Goal: Navigation & Orientation: Find specific page/section

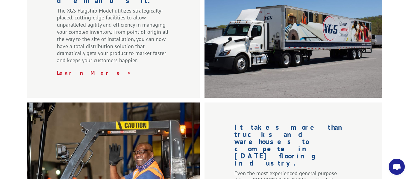
click at [17, 108] on div "Plug into a powerful, scalable network of assets whenever your business demands…" at bounding box center [204, 97] width 409 height 328
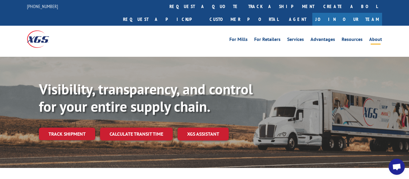
click at [379, 37] on link "About" at bounding box center [375, 40] width 13 height 7
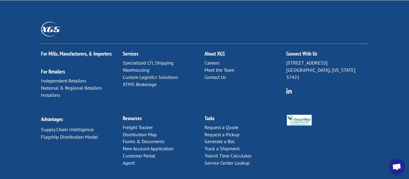
scroll to position [864, 0]
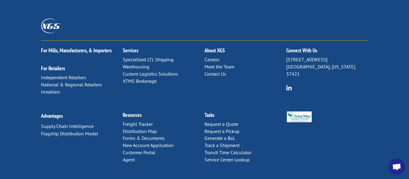
click at [214, 57] on link "Careers" at bounding box center [212, 60] width 15 height 6
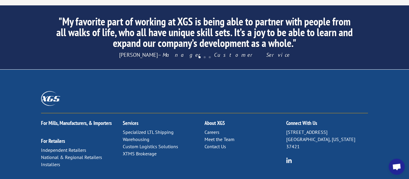
scroll to position [612, 0]
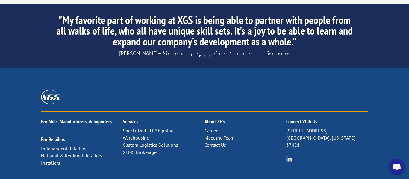
click at [213, 128] on link "Careers" at bounding box center [212, 131] width 15 height 6
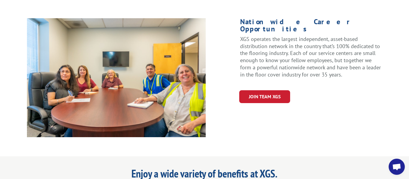
scroll to position [304, 0]
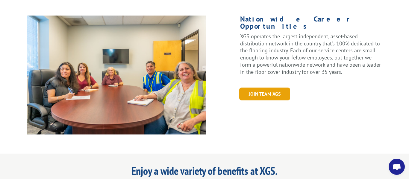
click at [265, 88] on link "Join Team XGS" at bounding box center [264, 94] width 51 height 13
